Goal: Task Accomplishment & Management: Use online tool/utility

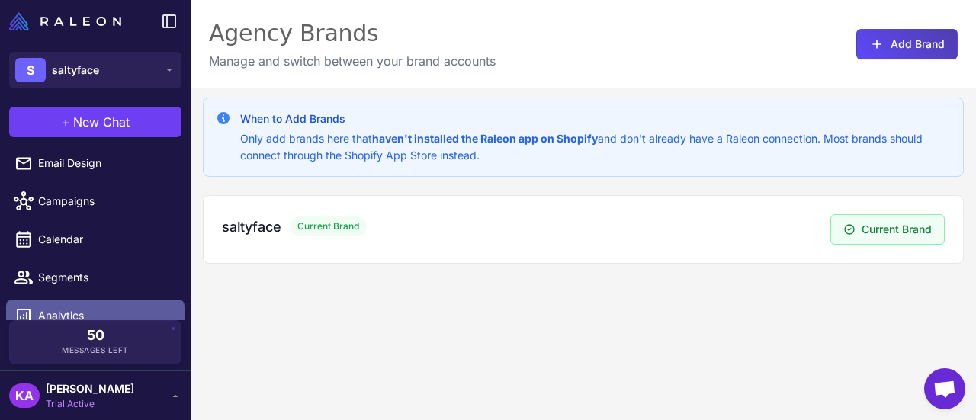
scroll to position [136, 0]
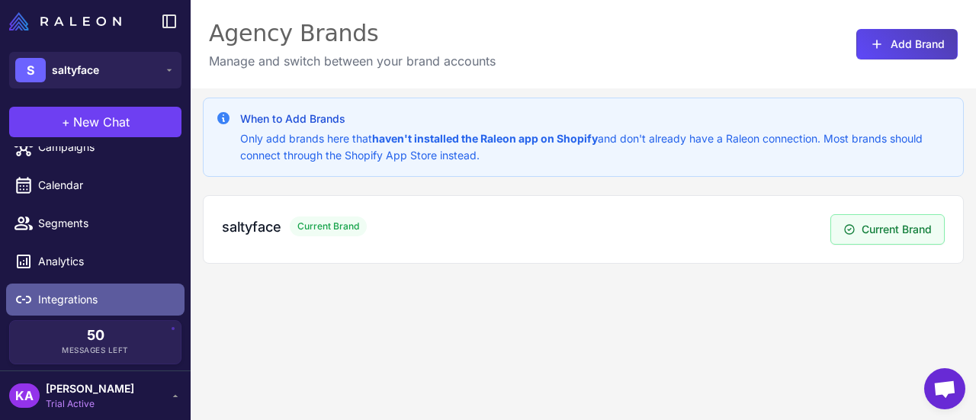
click at [90, 301] on span "Integrations" at bounding box center [105, 299] width 134 height 17
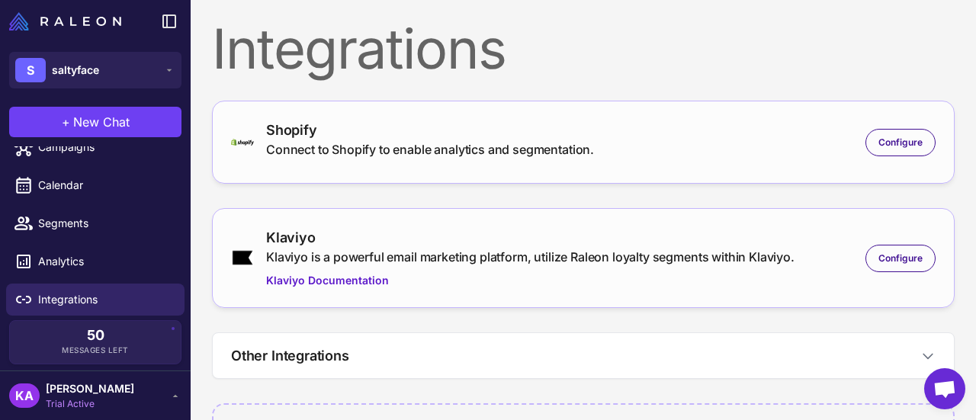
click at [670, 137] on div "Shopify Connect to Shopify to enable analytics and segmentation. Configure" at bounding box center [583, 142] width 705 height 45
click at [767, 140] on div "Shopify Connect to Shopify to enable analytics and segmentation. Configure" at bounding box center [583, 142] width 705 height 45
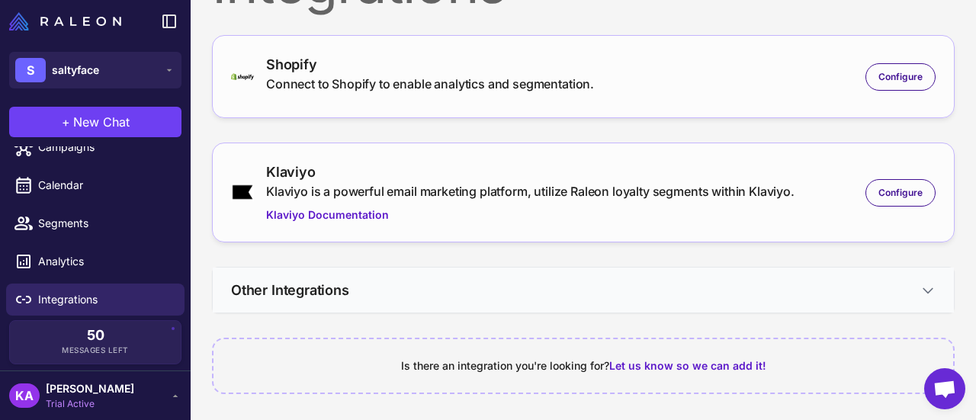
click at [529, 281] on button "Other Integrations" at bounding box center [583, 290] width 741 height 45
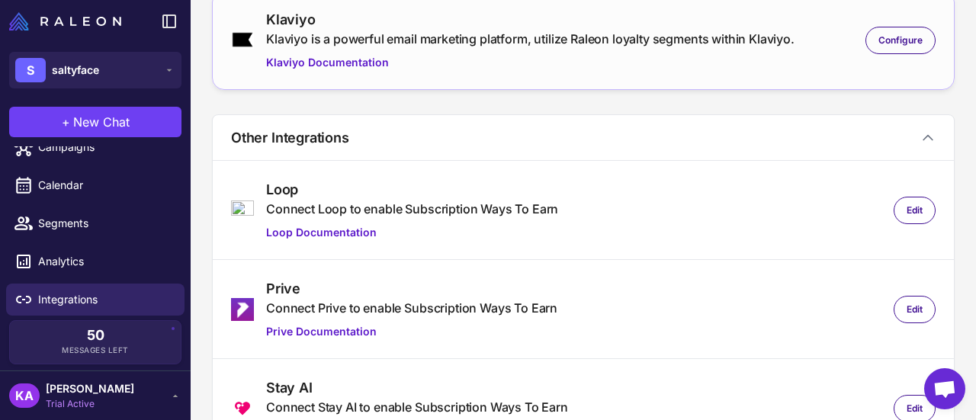
scroll to position [0, 0]
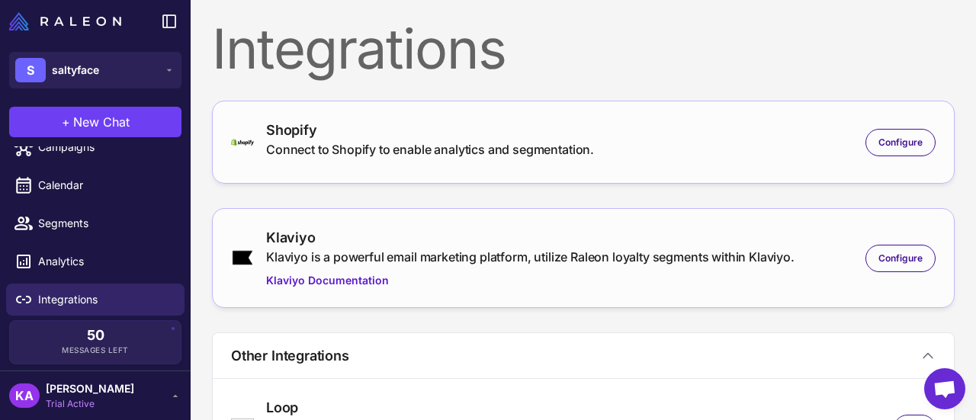
click at [360, 137] on div "Shopify" at bounding box center [430, 130] width 328 height 21
click at [879, 146] on span "Configure" at bounding box center [901, 143] width 44 height 14
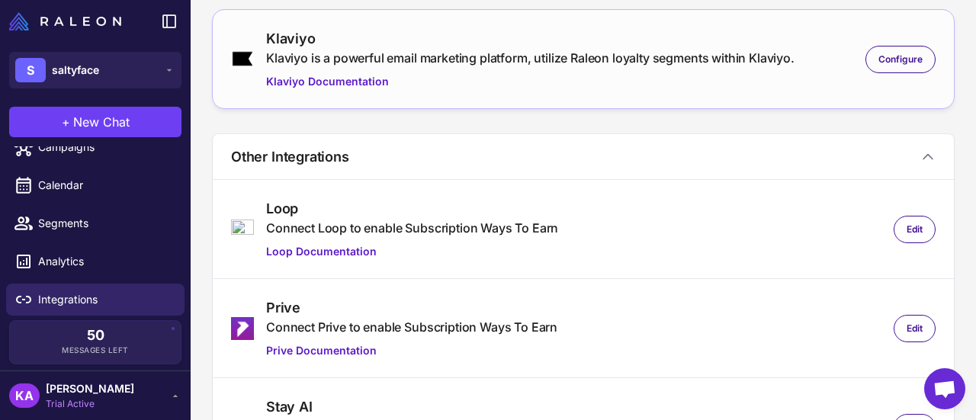
type input "**********"
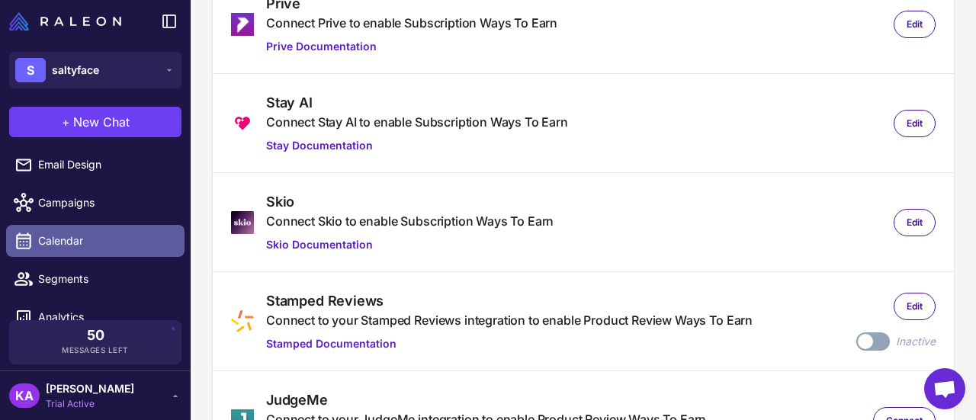
scroll to position [136, 0]
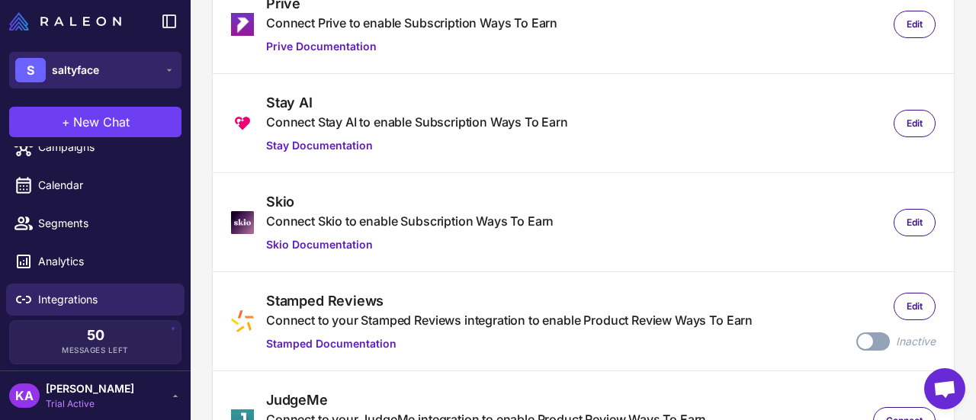
click at [61, 68] on span "saltyface" at bounding box center [75, 70] width 47 height 17
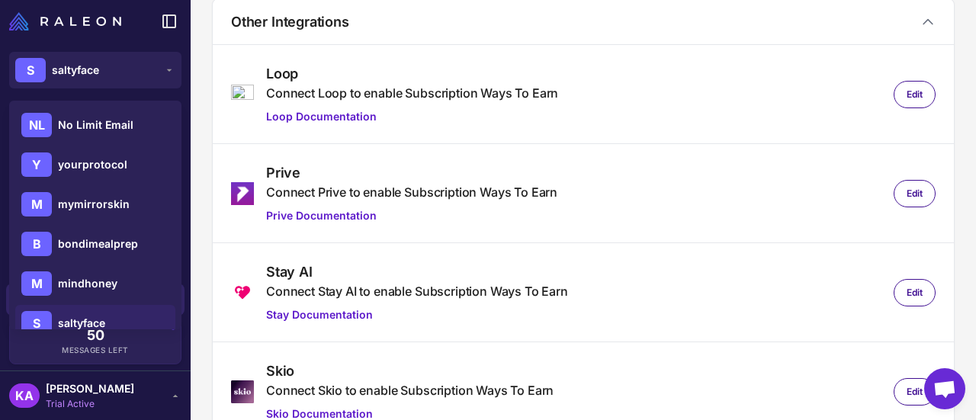
scroll to position [916, 0]
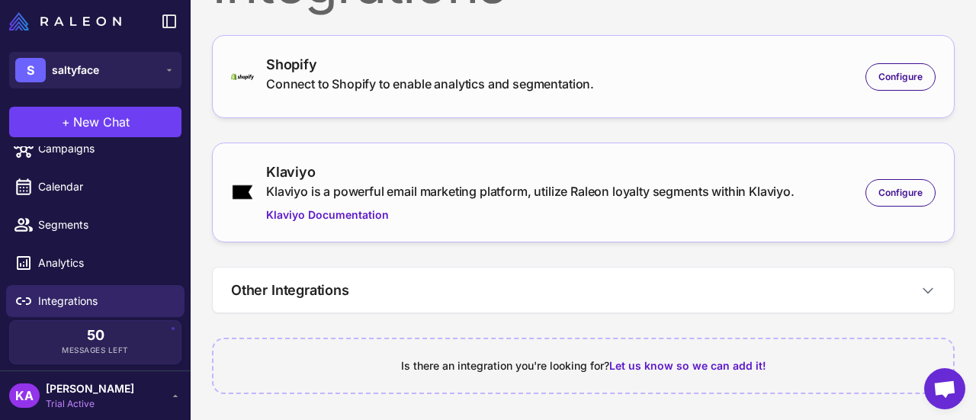
scroll to position [136, 0]
click at [924, 288] on icon at bounding box center [928, 290] width 9 height 5
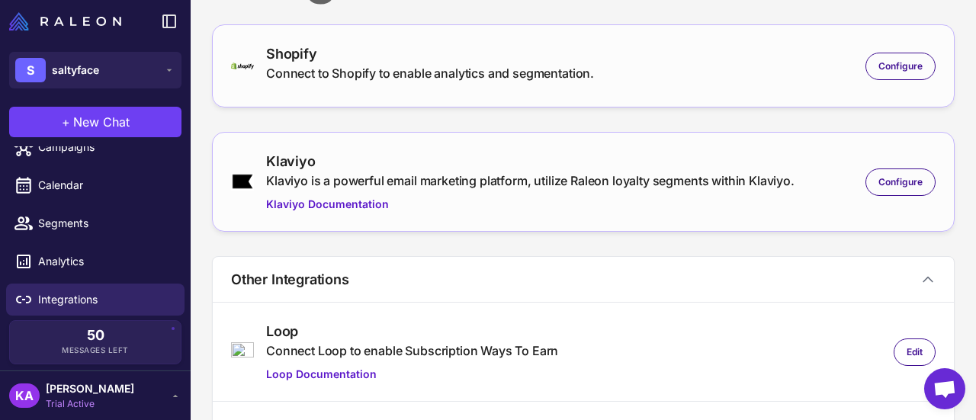
scroll to position [0, 0]
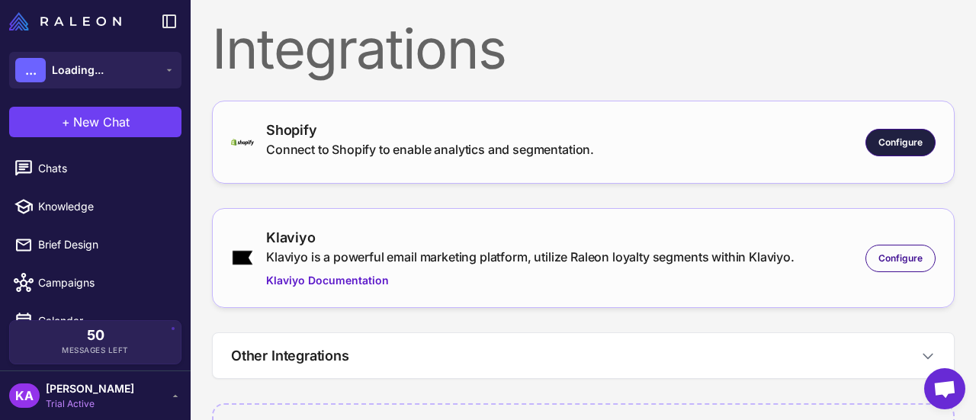
click at [879, 141] on span "Configure" at bounding box center [901, 143] width 44 height 14
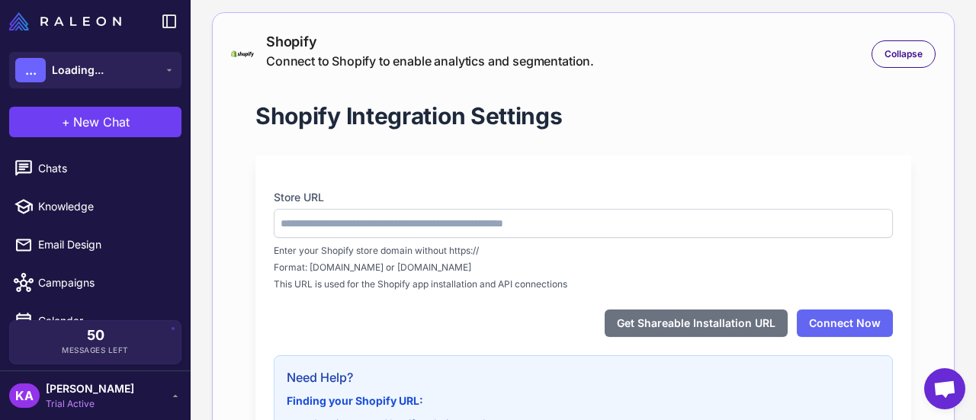
type input "**********"
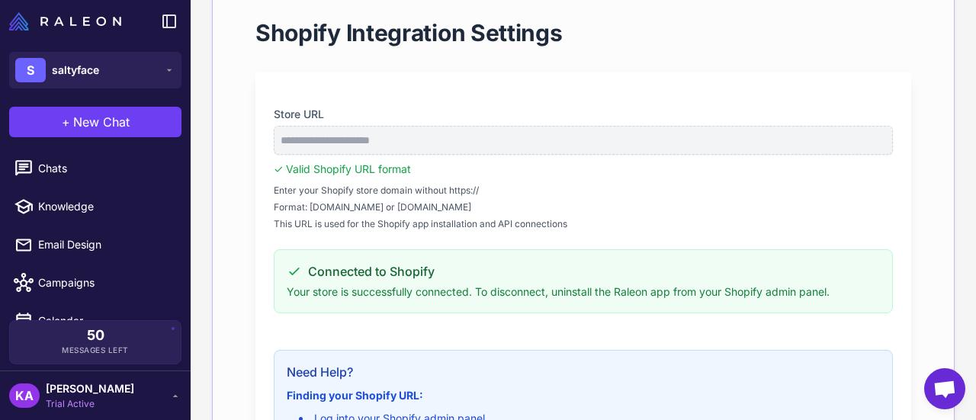
scroll to position [171, 0]
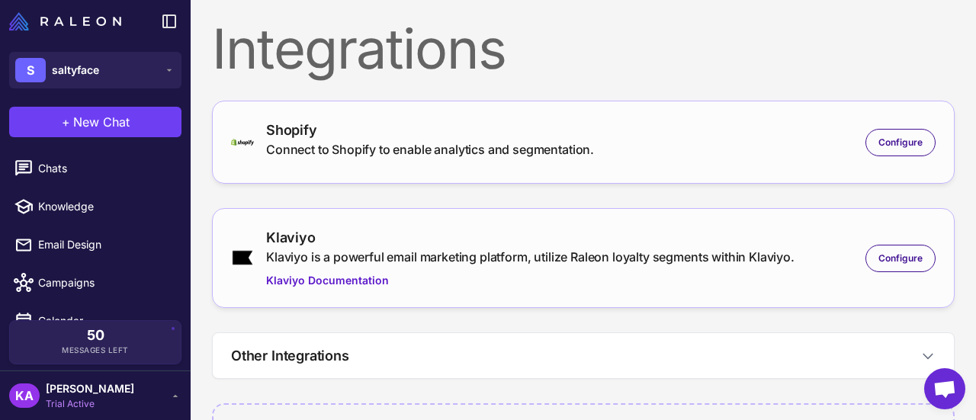
click at [703, 131] on div "Shopify Connect to Shopify to enable analytics and segmentation. Configure" at bounding box center [583, 142] width 705 height 45
click at [511, 155] on div "Connect to Shopify to enable analytics and segmentation." at bounding box center [430, 149] width 328 height 18
click at [812, 145] on div "Shopify Connect to Shopify to enable analytics and segmentation. Configure" at bounding box center [583, 142] width 705 height 45
click at [887, 143] on span "Configure" at bounding box center [901, 143] width 44 height 14
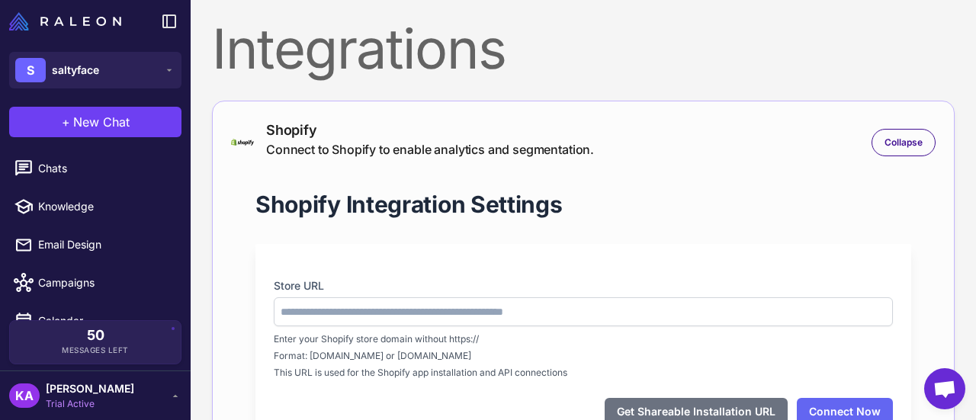
type input "**********"
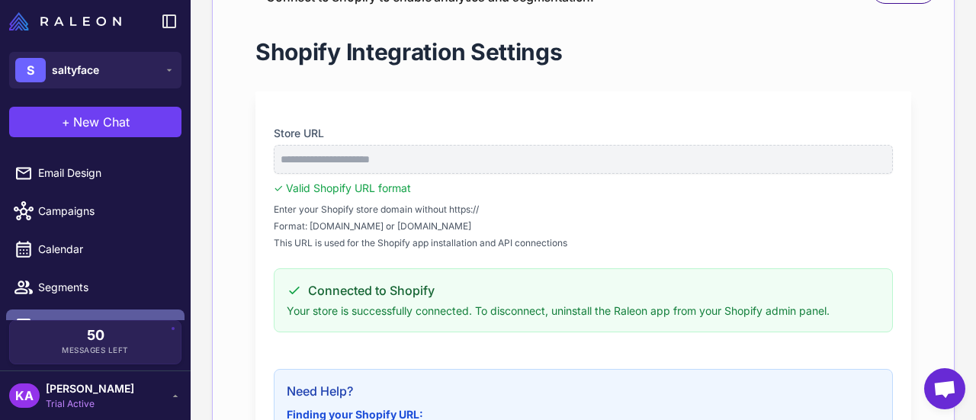
scroll to position [136, 0]
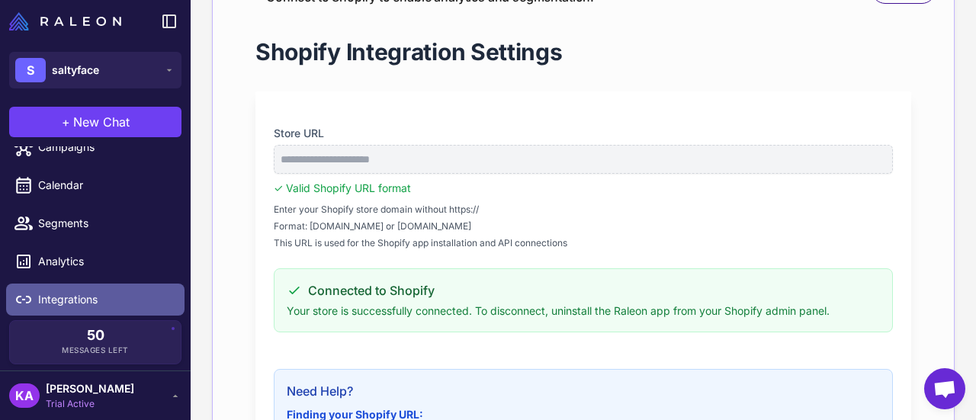
click at [99, 299] on span "Integrations" at bounding box center [105, 299] width 134 height 17
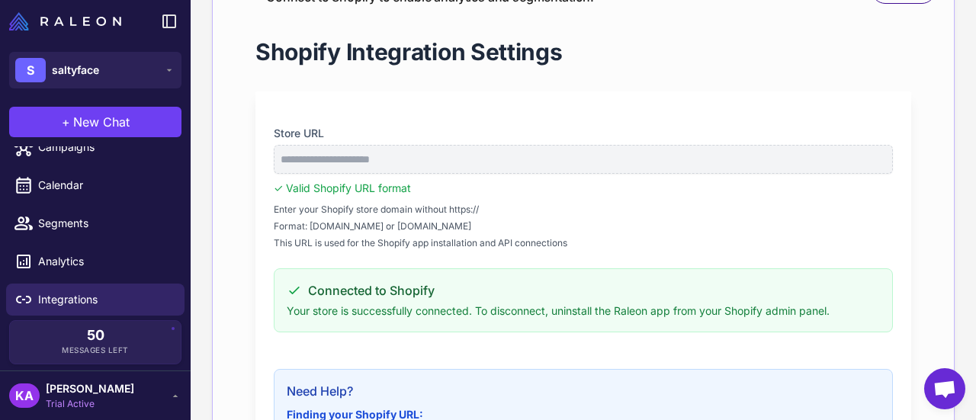
scroll to position [0, 0]
